Goal: Information Seeking & Learning: Find specific fact

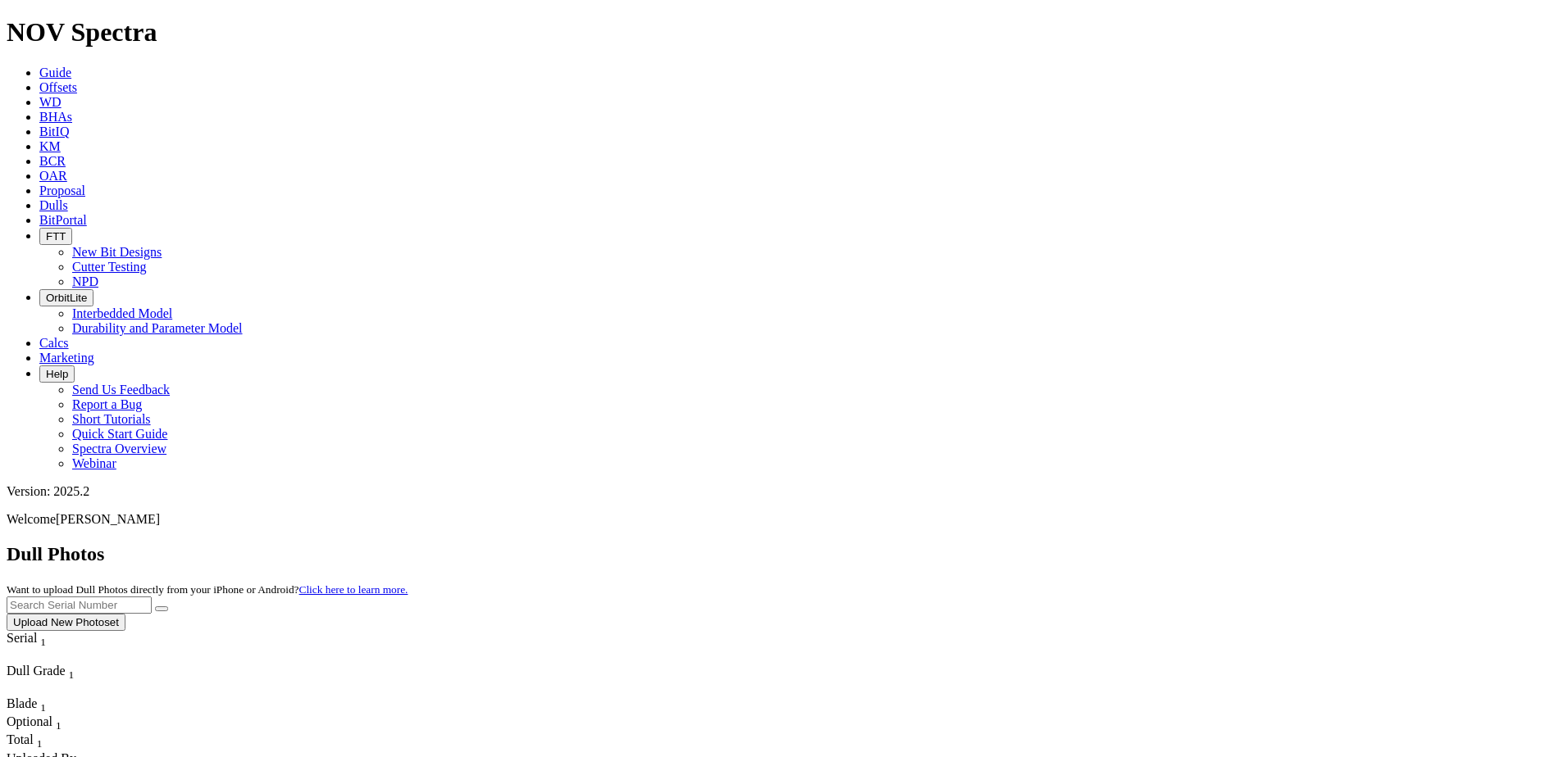
click at [151, 597] on input "text" at bounding box center [78, 606] width 145 height 18
paste input "A308446"
type input "A308446"
click at [155, 607] on button "submit" at bounding box center [161, 609] width 13 height 5
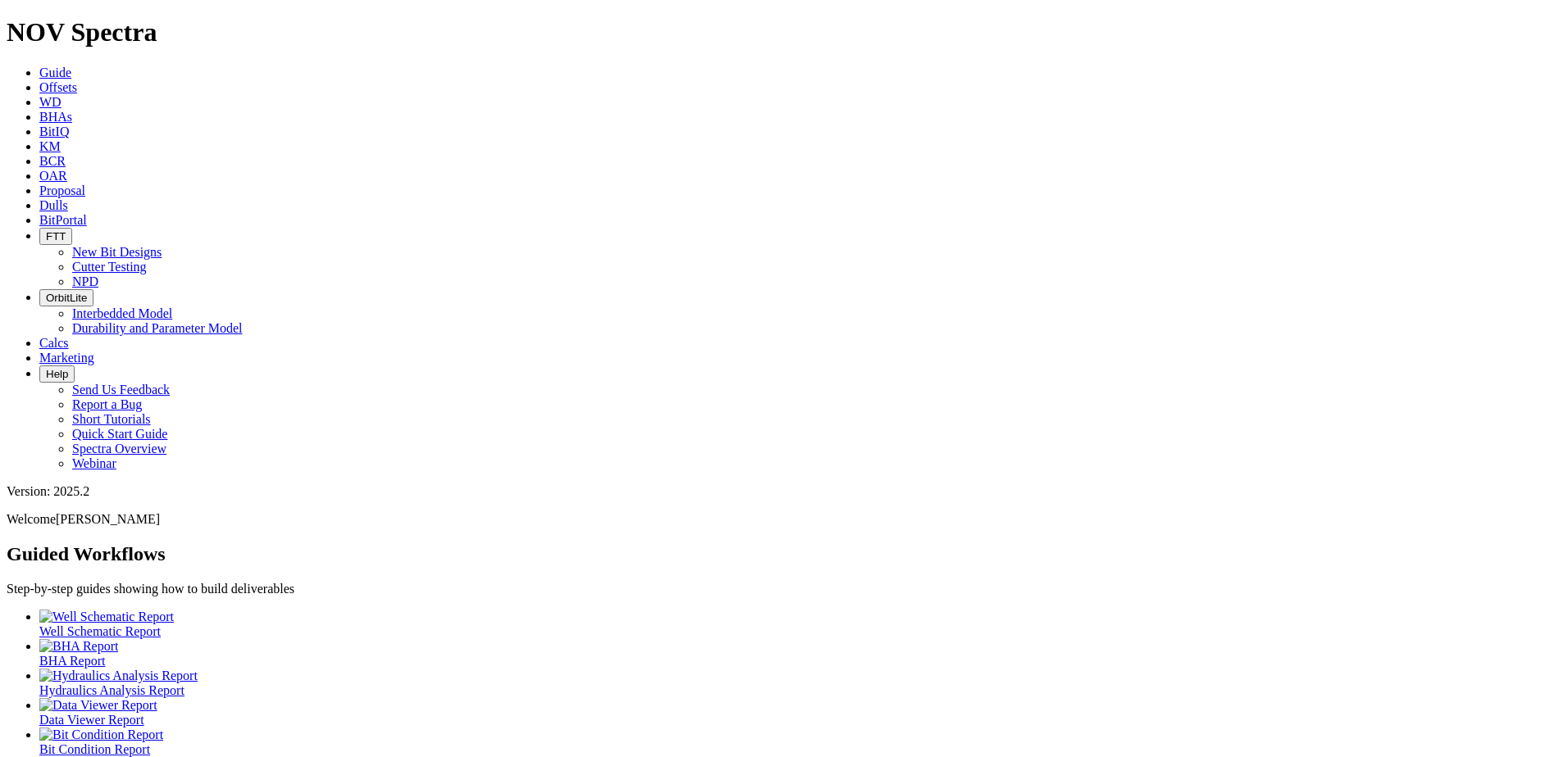
click at [40, 80] on icon at bounding box center [40, 87] width 0 height 14
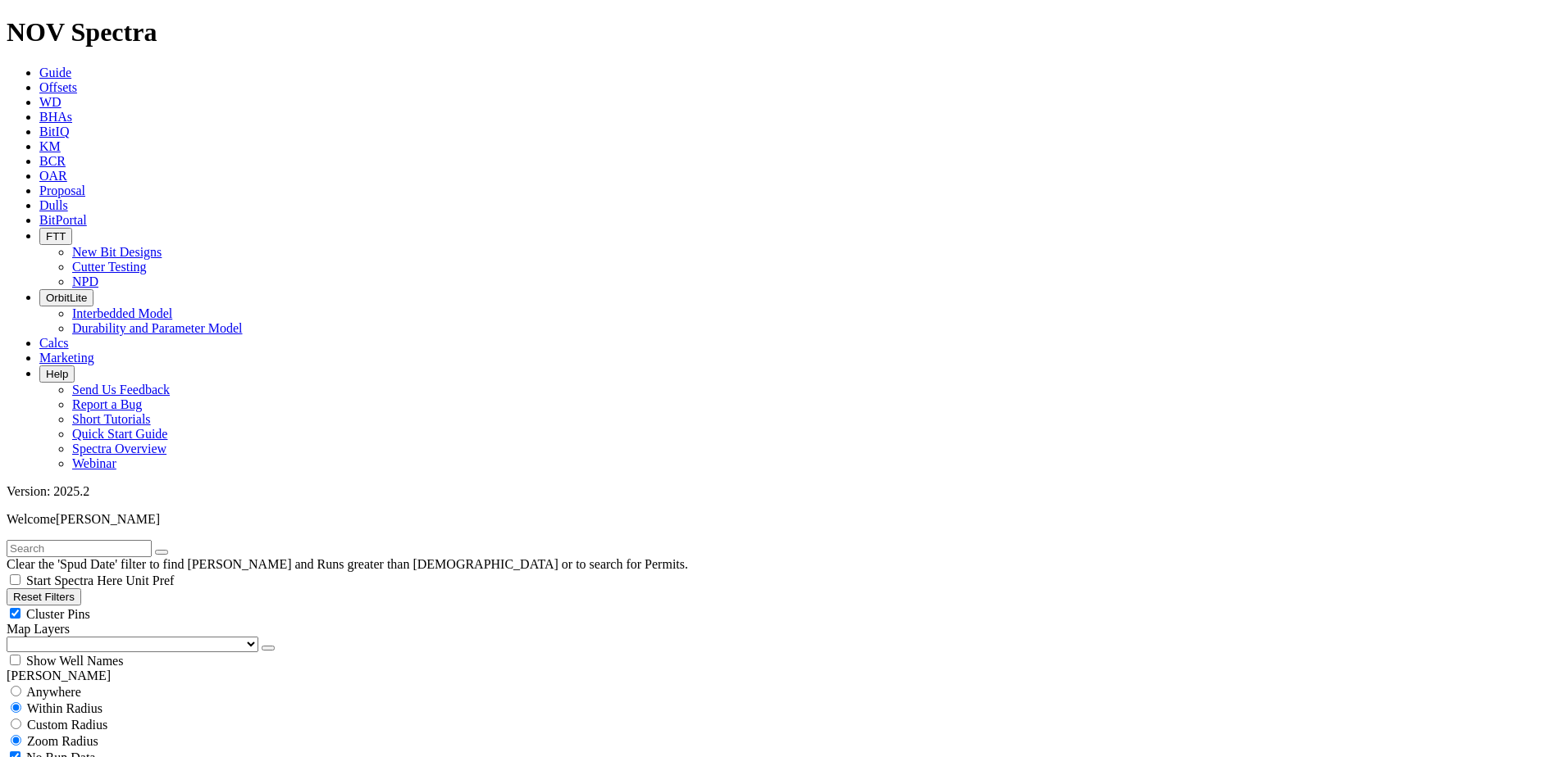
click at [133, 540] on input "text" at bounding box center [78, 549] width 145 height 18
paste input "A319025"
type input "A319025"
click at [171, 550] on button "submit" at bounding box center [178, 553] width 13 height 5
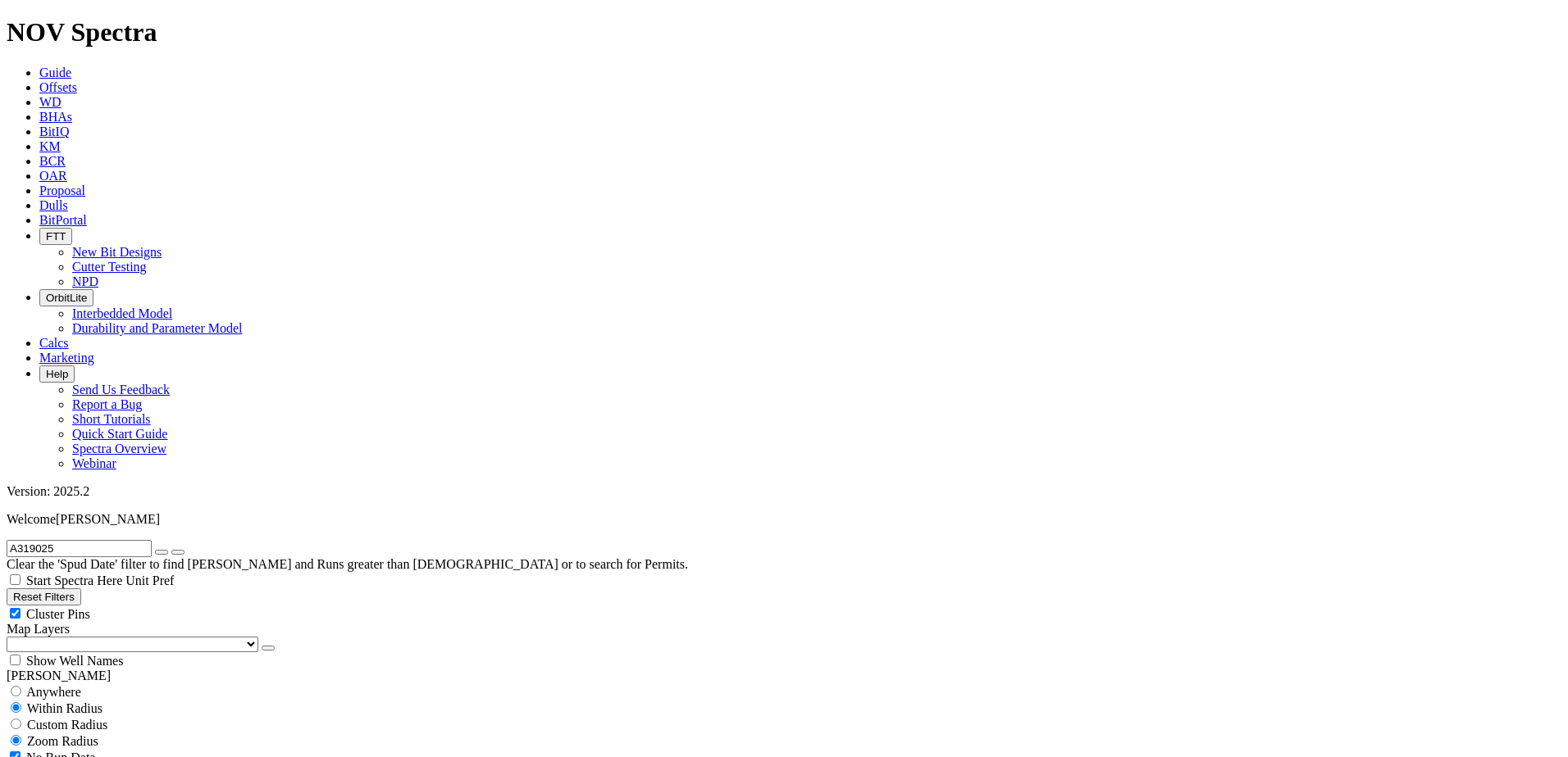
scroll to position [685, 0]
drag, startPoint x: 1300, startPoint y: 200, endPoint x: 1539, endPoint y: 206, distance: 239.1
copy div "EILEEN 25 FED COM 114H"
